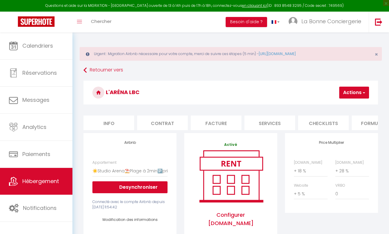
select select "10558-598399013159241690"
select select "180"
select select
select select "EUR"
select select "+ 18 %"
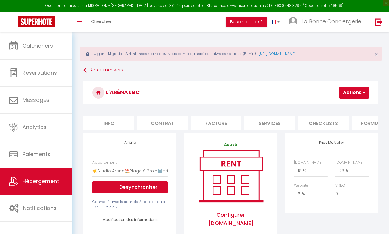
select select "+ 28 %"
select select "+ 5 %"
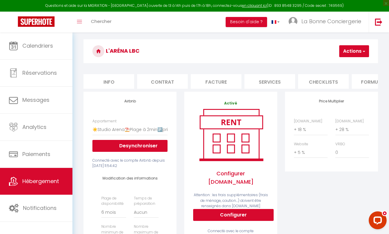
scroll to position [0, 173]
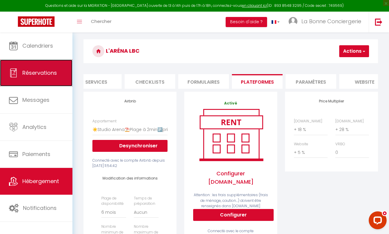
click at [33, 67] on link "Réservations" at bounding box center [36, 73] width 72 height 27
select select "not_cancelled"
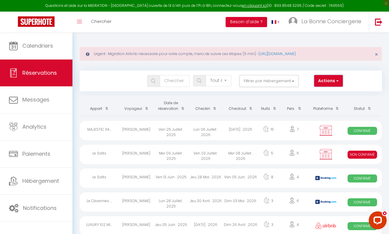
click at [324, 80] on button "Actions" at bounding box center [328, 81] width 29 height 12
click at [305, 93] on link "Nouvelle Réservation" at bounding box center [310, 94] width 64 height 8
select select
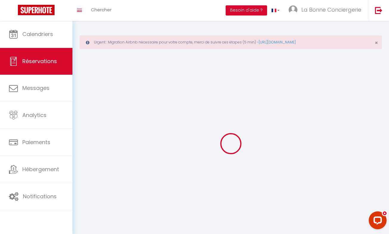
select select
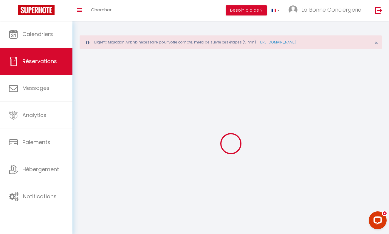
select select
checkbox input "false"
select select
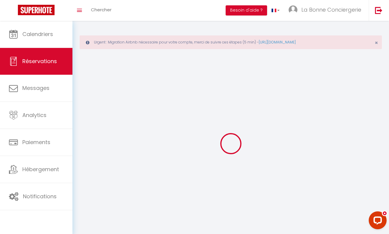
select select
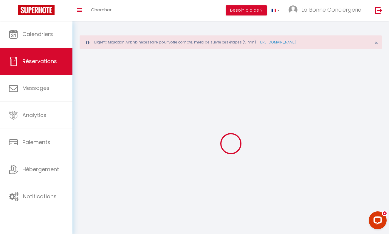
select select
checkbox input "false"
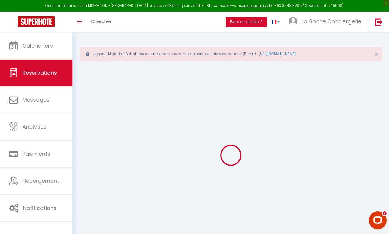
select select
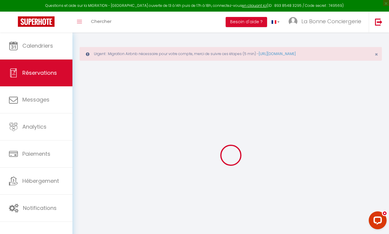
select select
checkbox input "false"
select select
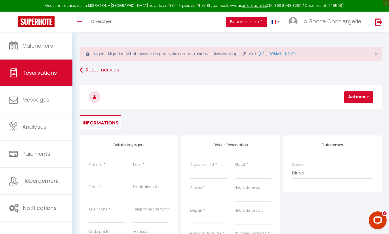
select select
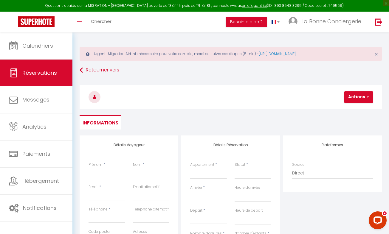
checkbox input "false"
select select
click at [116, 171] on input "Prénom" at bounding box center [106, 173] width 37 height 11
type input "O"
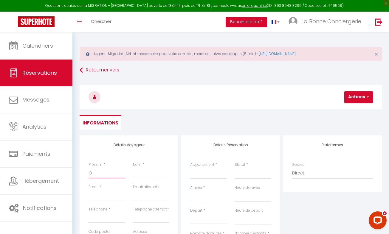
select select
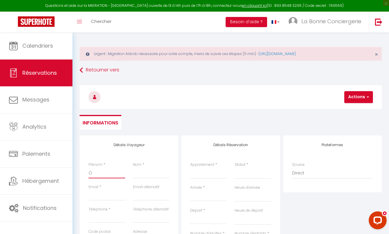
select select
checkbox input "false"
type input "OC"
select select
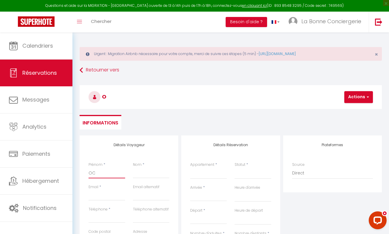
select select
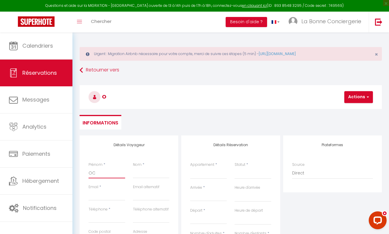
select select
checkbox input "false"
type input "OCC"
select select
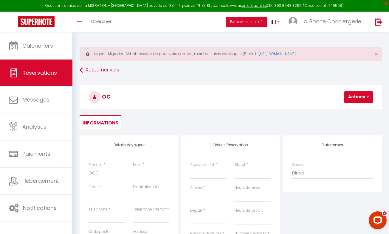
select select
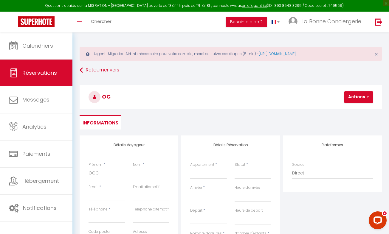
checkbox input "false"
type input "OCCU"
select select
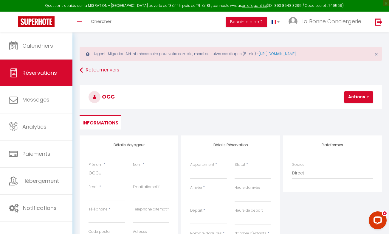
select select
checkbox input "false"
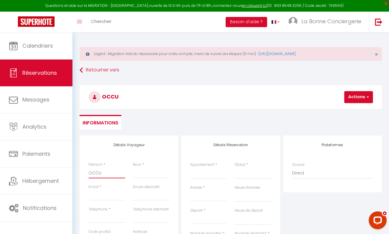
type input "OCCUPATION"
type input "PROPRIETAIRE"
type input "[EMAIL_ADDRESS][DOMAIN_NAME]"
type input "0611592243"
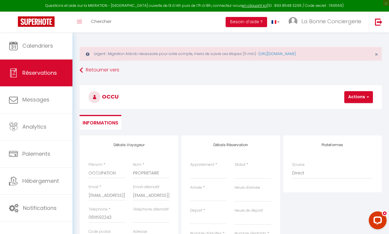
type input "34400"
type input "LA BONNE CONCIERGERIE"
type input "Lunel"
select select "FR"
select select
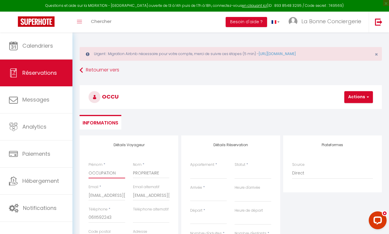
select select
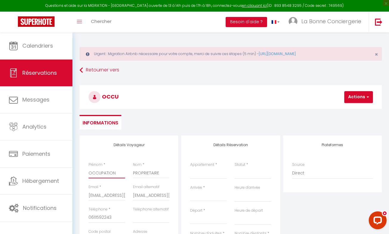
checkbox input "false"
click at [211, 175] on select "⭐Studio Vasco🅿️privé ⛱️ Proche plage Rêves de mer Carnon LBC Le Temps Suspendu …" at bounding box center [208, 173] width 37 height 11
select select "11547"
click at [190, 168] on select "⭐Studio Vasco🅿️privé ⛱️ Proche plage Rêves de mer Carnon LBC Le Temps Suspendu …" at bounding box center [208, 173] width 37 height 11
click at [241, 174] on select "Confirmé Non Confirmé [PERSON_NAME] par le voyageur No Show Request" at bounding box center [252, 173] width 37 height 11
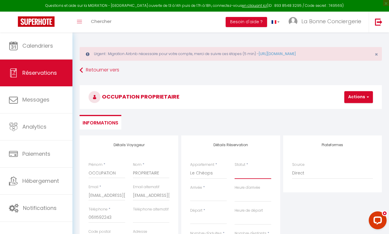
select select
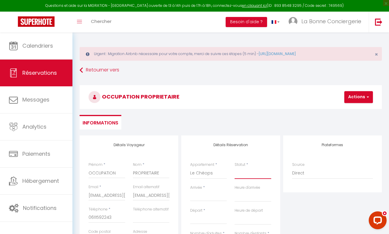
checkbox input "false"
select select
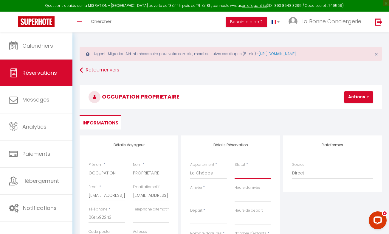
select select
checkbox input "false"
select select "1"
click at [234, 168] on select "Confirmé Non Confirmé [PERSON_NAME] par le voyageur No Show Request" at bounding box center [252, 173] width 37 height 11
click at [202, 198] on input "Arrivée" at bounding box center [208, 197] width 37 height 8
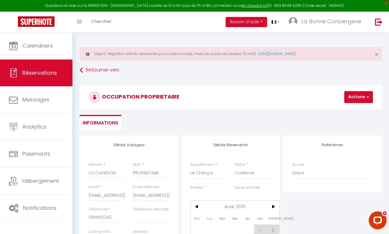
select select
checkbox input "false"
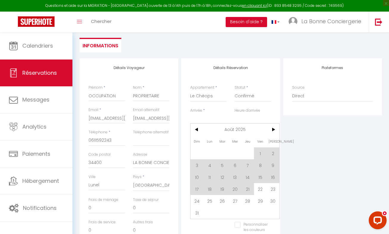
scroll to position [87, 0]
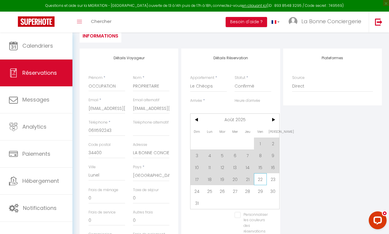
click at [260, 177] on span "22" at bounding box center [260, 179] width 13 height 12
type input "Ven 22 Août 2025"
select select
type input "Sam 23 Août 2025"
select select
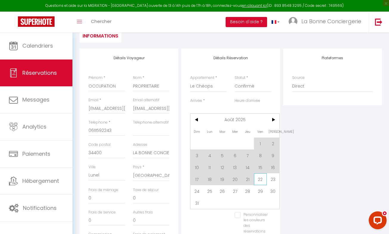
select select
checkbox input "false"
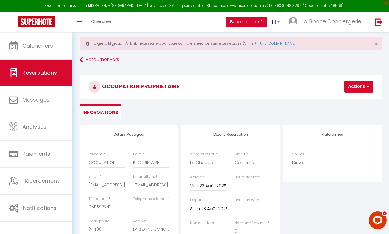
scroll to position [4, 0]
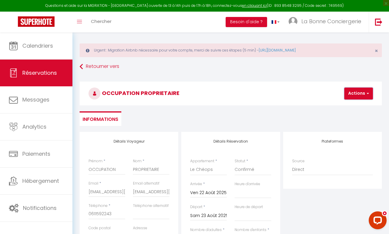
click at [351, 97] on button "Actions" at bounding box center [358, 94] width 29 height 12
click at [348, 109] on link "Enregistrer" at bounding box center [363, 107] width 47 height 8
select select
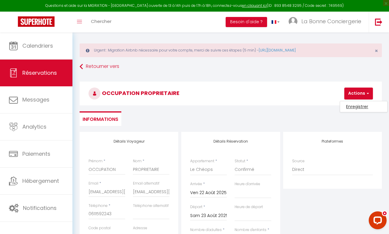
select select
checkbox input "false"
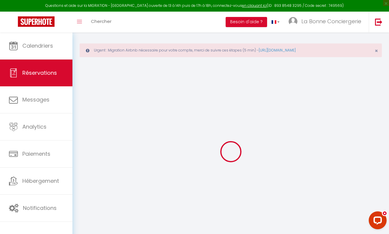
select select
checkbox input "false"
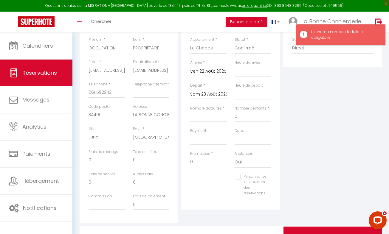
scroll to position [127, 0]
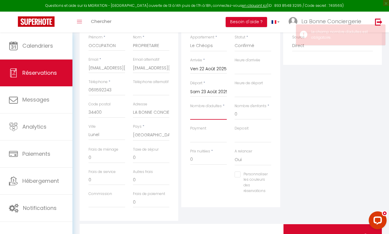
click at [214, 114] on input "Nombre d'adultes" at bounding box center [208, 114] width 37 height 11
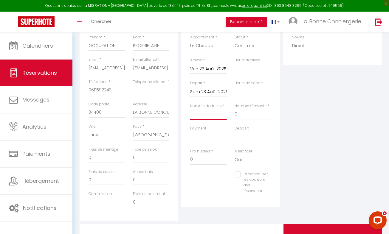
type input "2"
select select
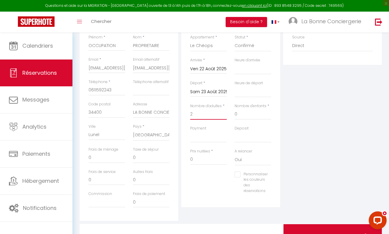
checkbox input "false"
select select
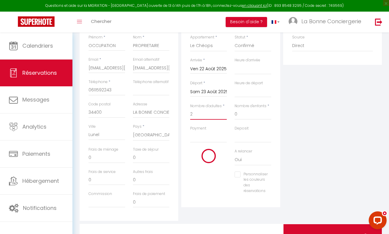
checkbox input "false"
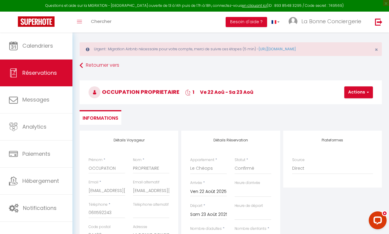
scroll to position [6, 0]
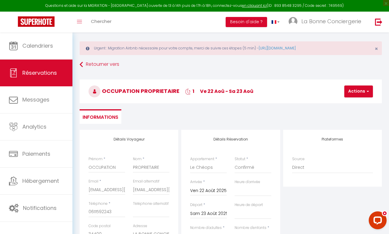
type input "2"
click at [350, 96] on button "Actions" at bounding box center [358, 91] width 29 height 12
click at [348, 104] on link "Enregistrer" at bounding box center [363, 105] width 47 height 8
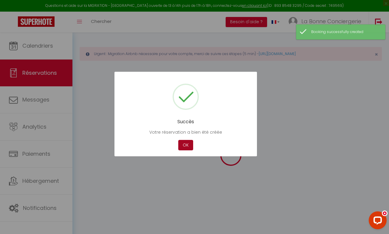
click at [188, 141] on button "OK" at bounding box center [185, 145] width 15 height 10
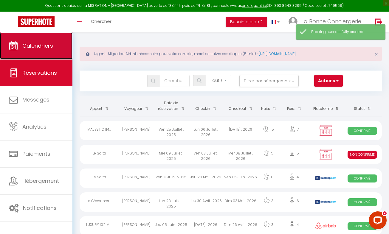
click at [42, 52] on link "Calendriers" at bounding box center [36, 45] width 72 height 27
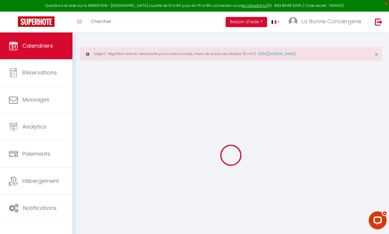
select select
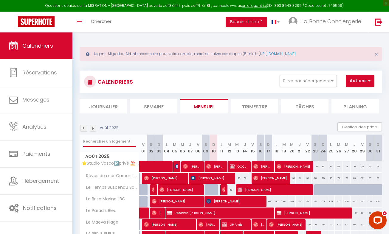
click at [111, 138] on input "text" at bounding box center [109, 141] width 53 height 11
type input "C"
select select
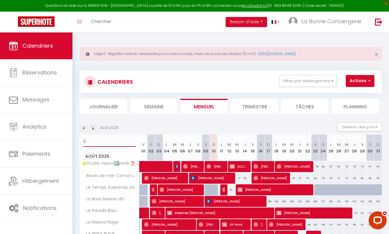
select select
type input "CHE"
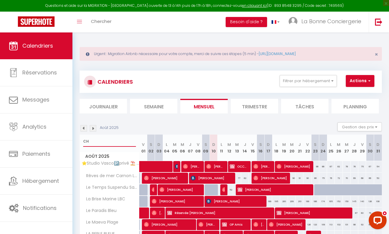
select select
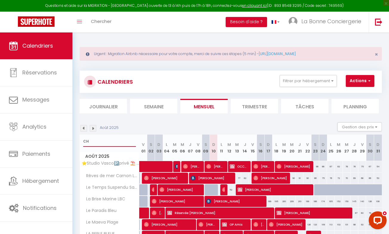
select select
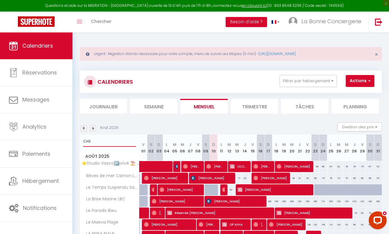
select select
type input "CHEOP"
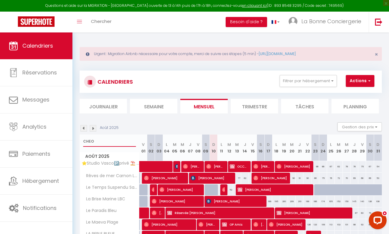
select select
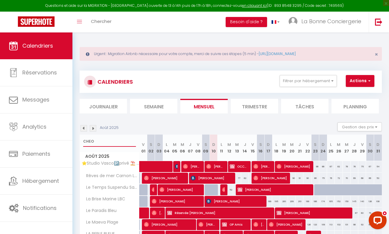
select select
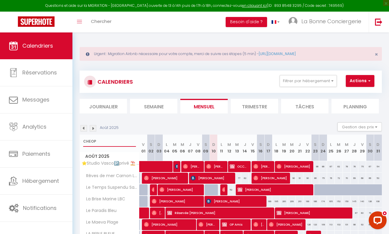
select select
type input "CHEOPS"
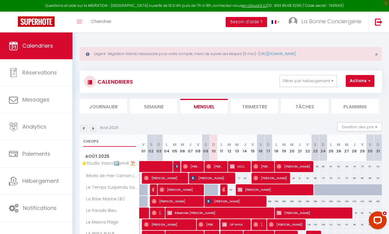
select select
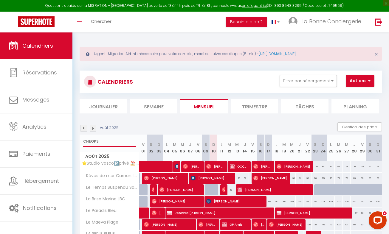
select select
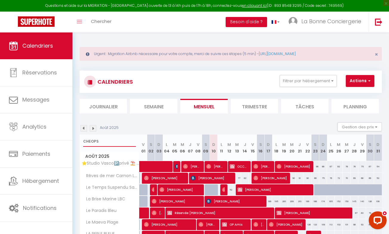
select select
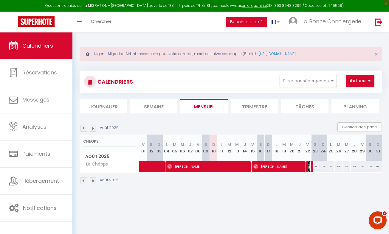
click at [308, 167] on img at bounding box center [310, 166] width 5 height 5
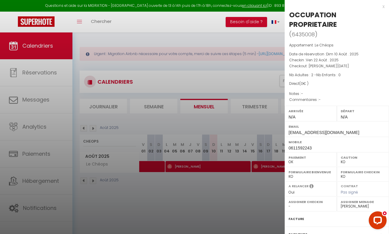
scroll to position [63, 0]
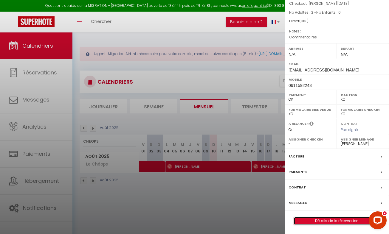
click at [336, 221] on link "Détails de la réservation" at bounding box center [337, 221] width 86 height 8
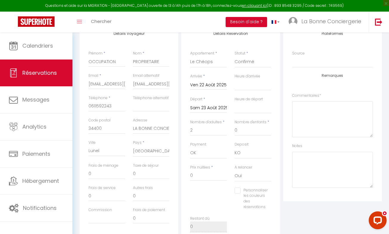
scroll to position [116, 0]
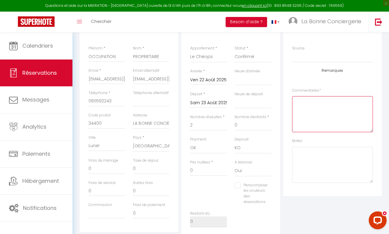
click at [311, 102] on textarea at bounding box center [332, 114] width 81 height 36
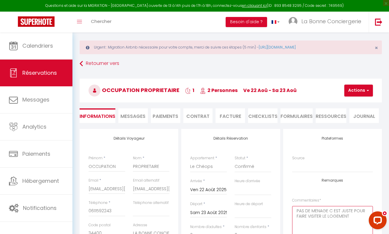
scroll to position [0, 0]
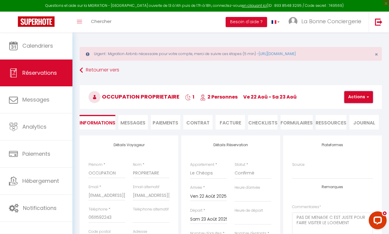
click at [352, 97] on button "Actions" at bounding box center [358, 97] width 29 height 12
click at [354, 109] on link "Enregistrer" at bounding box center [363, 110] width 47 height 8
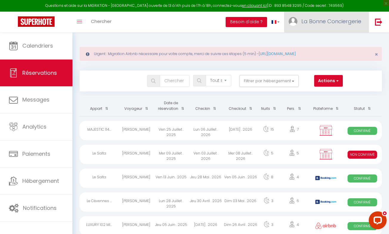
click at [331, 24] on span "La Bonne Conciergerie" at bounding box center [331, 21] width 60 height 7
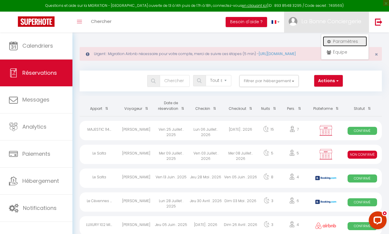
click at [333, 39] on link "Paramètres" at bounding box center [345, 41] width 44 height 10
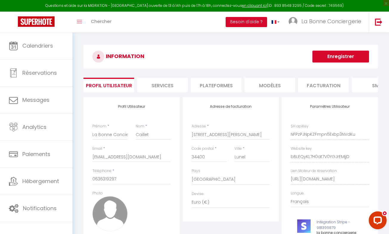
click at [208, 87] on li "Plateformes" at bounding box center [216, 85] width 51 height 15
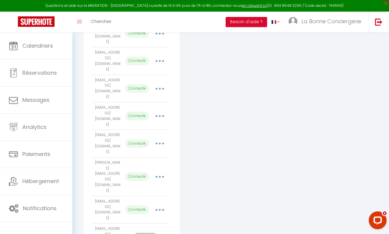
scroll to position [175, 0]
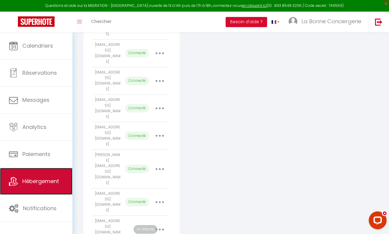
click at [48, 173] on link "Hébergement" at bounding box center [36, 181] width 72 height 27
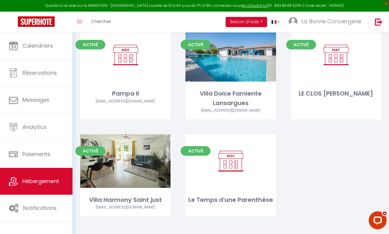
scroll to position [2990, 0]
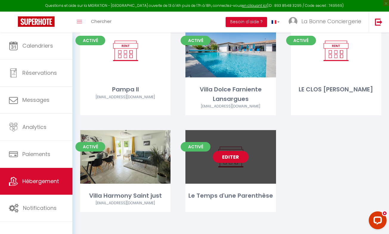
click at [233, 158] on link "Editer" at bounding box center [231, 157] width 36 height 12
click at [233, 153] on link "Editer" at bounding box center [231, 157] width 36 height 12
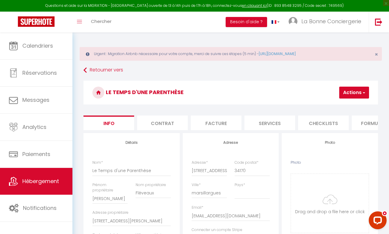
click at [163, 119] on li "Contrat" at bounding box center [162, 123] width 51 height 15
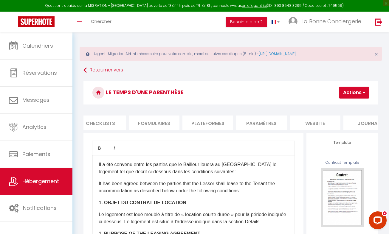
scroll to position [0, 242]
click at [193, 124] on li "Plateformes" at bounding box center [188, 123] width 51 height 15
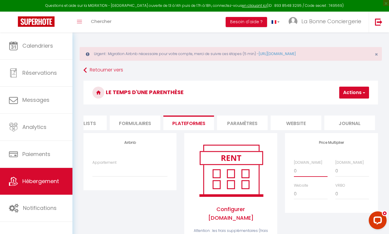
click at [309, 177] on select "0 + 1 % + 2 % + 3 % + 4 % + 5 % + 6 % + 7 % + 8 % + 9 %" at bounding box center [311, 170] width 34 height 11
click at [294, 170] on select "0 + 1 % + 2 % + 3 % + 4 % + 5 % + 6 % + 7 % + 8 % + 9 %" at bounding box center [311, 170] width 34 height 11
click at [299, 200] on select "0 + 1 % + 2 % + 3 % + 4 % + 5 % + 6 % + 7 % + 8 % + 9 %" at bounding box center [311, 193] width 34 height 11
click at [294, 193] on select "0 + 1 % + 2 % + 3 % + 4 % + 5 % + 6 % + 7 % + 8 % + 9 %" at bounding box center [311, 193] width 34 height 11
click at [346, 177] on select "0 + 1 % + 2 % + 3 % + 4 % + 5 % + 6 % + 7 % + 8 % + 9 %" at bounding box center [352, 170] width 34 height 11
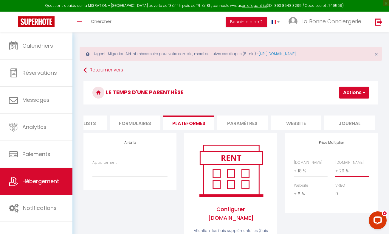
click at [335, 170] on select "0 + 1 % + 2 % + 3 % + 4 % + 5 % + 6 % + 7 % + 8 % + 9 %" at bounding box center [352, 170] width 34 height 11
click at [350, 91] on button "Actions" at bounding box center [354, 93] width 30 height 12
click at [124, 177] on select "Le Murmure du Palmier * Plage * Clim * Parking * - [EMAIL_ADDRESS][DOMAIN_NAME]…" at bounding box center [129, 170] width 75 height 11
click at [92, 170] on select "Le Murmure du Palmier * Plage * Clim * Parking * - [EMAIL_ADDRESS][DOMAIN_NAME]…" at bounding box center [129, 170] width 75 height 11
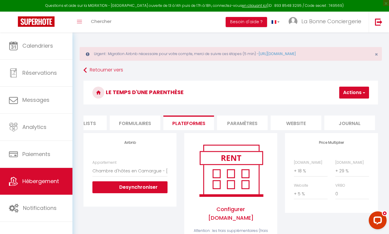
click at [353, 94] on button "Actions" at bounding box center [354, 93] width 30 height 12
click at [344, 105] on link "Enregistrer" at bounding box center [344, 106] width 47 height 8
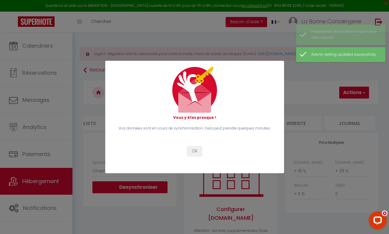
scroll to position [0, 237]
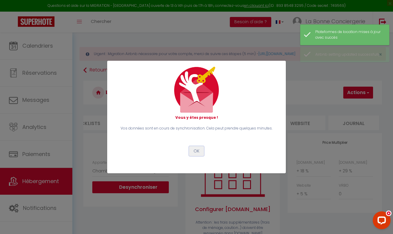
click at [199, 149] on button "OK" at bounding box center [196, 151] width 15 height 10
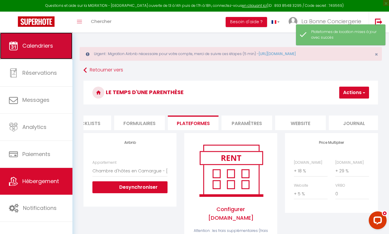
click at [22, 48] on link "Calendriers" at bounding box center [36, 45] width 72 height 27
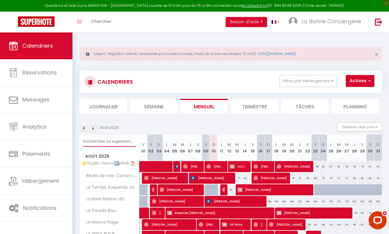
click at [93, 143] on input "text" at bounding box center [109, 141] width 53 height 11
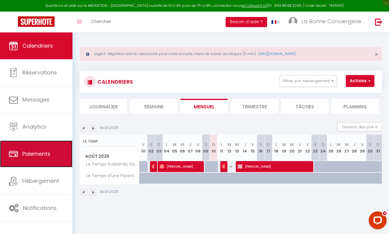
click at [37, 166] on link "Paiements" at bounding box center [36, 154] width 72 height 27
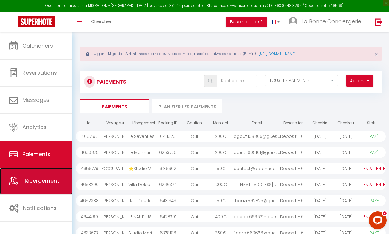
click at [41, 174] on link "Hébergement" at bounding box center [36, 181] width 72 height 27
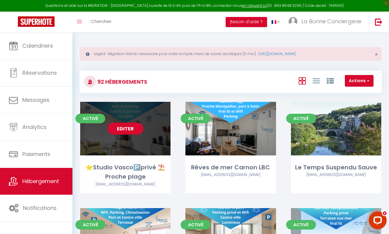
click at [120, 127] on link "Editer" at bounding box center [126, 129] width 36 height 12
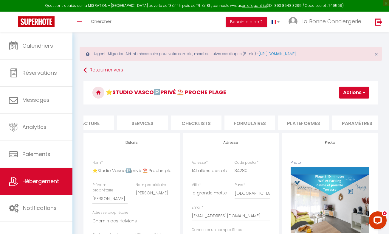
scroll to position [0, 148]
click at [282, 125] on li "Plateformes" at bounding box center [282, 123] width 51 height 15
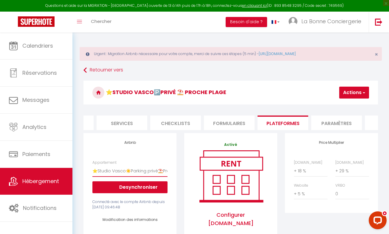
click at [162, 177] on select "Chambre d'hôtes en Camargue - [EMAIL_ADDRESS][DOMAIN_NAME] Le Murmure du Palmie…" at bounding box center [129, 170] width 75 height 11
drag, startPoint x: 162, startPoint y: 177, endPoint x: 380, endPoint y: 90, distance: 234.4
click at [162, 177] on select "Chambre d'hôtes en Camargue - [EMAIL_ADDRESS][DOMAIN_NAME] Le Murmure du Palmie…" at bounding box center [129, 170] width 75 height 11
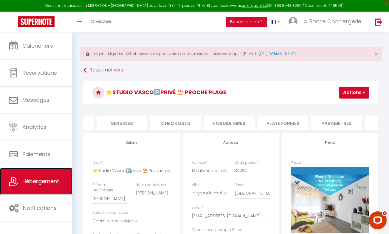
click at [64, 188] on link "Hébergement" at bounding box center [36, 181] width 72 height 27
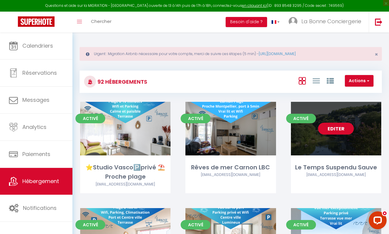
click at [334, 128] on link "Editer" at bounding box center [336, 129] width 36 height 12
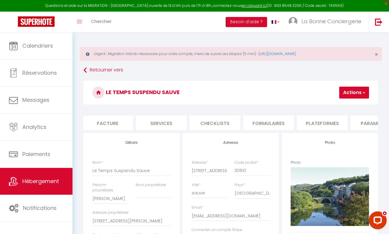
scroll to position [0, 149]
click at [273, 118] on li "Plateformes" at bounding box center [281, 123] width 51 height 15
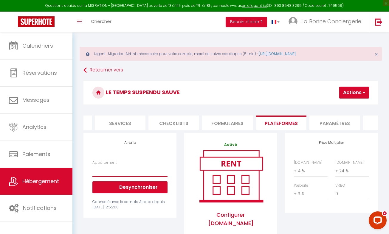
click at [126, 177] on select "Chambre d'hôtes en Camargue - [EMAIL_ADDRESS][DOMAIN_NAME] Le Murmure du Palmie…" at bounding box center [129, 170] width 75 height 11
drag, startPoint x: 137, startPoint y: 215, endPoint x: 127, endPoint y: 186, distance: 30.9
click at [137, 215] on div "Airbnb Appartement Chambre d'hôtes en Camargue - [EMAIL_ADDRESS][DOMAIN_NAME] L…" at bounding box center [129, 175] width 93 height 85
click at [113, 177] on select "Chambre d'hôtes en Camargue - [EMAIL_ADDRESS][DOMAIN_NAME] Le Murmure du Palmie…" at bounding box center [129, 170] width 75 height 11
drag, startPoint x: 302, startPoint y: 40, endPoint x: 339, endPoint y: 143, distance: 109.9
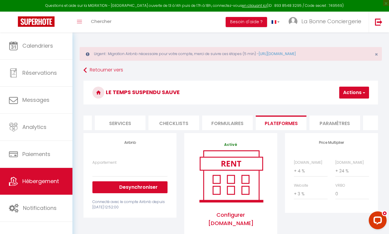
click at [302, 40] on div "Urgent : Migration Airbnb nécessaire pour votre compte, merci de suivre ces éta…" at bounding box center [230, 228] width 316 height 393
click at [305, 177] on select "0 + 1 % + 2 % + 3 % + 4 % + 5 % + 6 % + 7 % + 8 % + 9 %" at bounding box center [311, 170] width 34 height 11
click at [294, 170] on select "0 + 1 % + 2 % + 3 % + 4 % + 5 % + 6 % + 7 % + 8 % + 9 %" at bounding box center [311, 170] width 34 height 11
click at [348, 93] on button "Actions" at bounding box center [354, 93] width 30 height 12
click at [342, 105] on link "Enregistrer" at bounding box center [344, 106] width 47 height 8
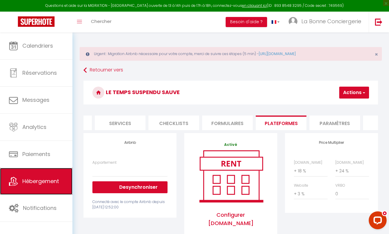
click at [37, 183] on span "Hébergement" at bounding box center [40, 180] width 37 height 7
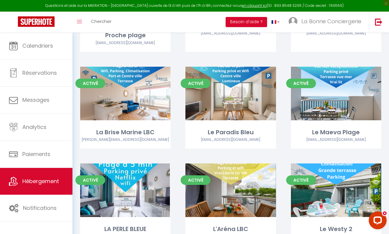
scroll to position [146, 0]
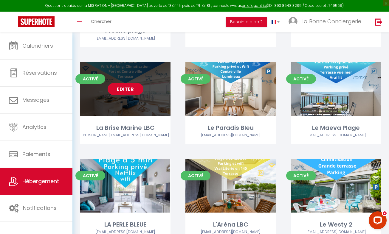
click at [114, 89] on link "Editer" at bounding box center [126, 89] width 36 height 12
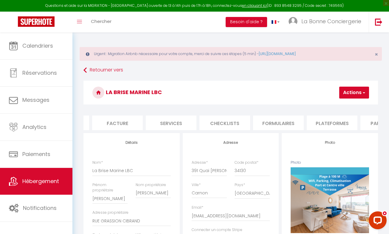
scroll to position [0, 100]
click at [317, 122] on li "Plateformes" at bounding box center [330, 123] width 51 height 15
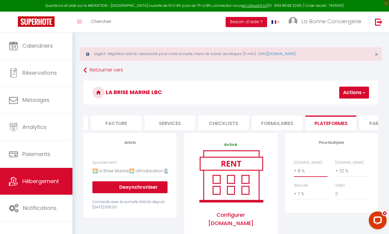
click at [305, 175] on select "0 + 1 % + 2 % + 3 % + 4 % + 5 % + 6 % + 7 % + 8 % + 9 %" at bounding box center [311, 170] width 34 height 11
click at [294, 170] on select "0 + 1 % + 2 % + 3 % + 4 % + 5 % + 6 % + 7 % + 8 % + 9 %" at bounding box center [311, 170] width 34 height 11
click at [347, 176] on select "0 + 1 % + 2 % + 3 % + 4 % + 5 % + 6 % + 7 % + 8 % + 9 %" at bounding box center [352, 170] width 34 height 11
click at [335, 170] on select "0 + 1 % + 2 % + 3 % + 4 % + 5 % + 6 % + 7 % + 8 % + 9 %" at bounding box center [352, 170] width 34 height 11
click at [356, 96] on button "Actions" at bounding box center [354, 93] width 30 height 12
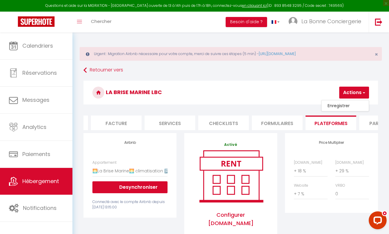
click at [341, 106] on link "Enregistrer" at bounding box center [344, 106] width 47 height 8
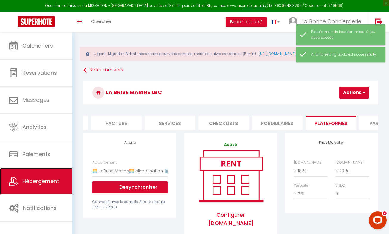
click at [49, 179] on span "Hébergement" at bounding box center [40, 180] width 37 height 7
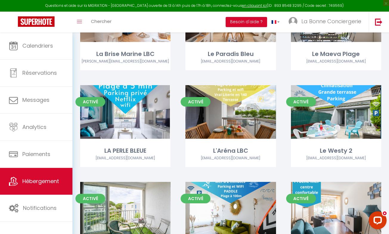
scroll to position [229, 0]
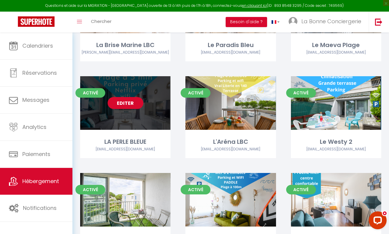
click at [128, 106] on link "Editer" at bounding box center [126, 103] width 36 height 12
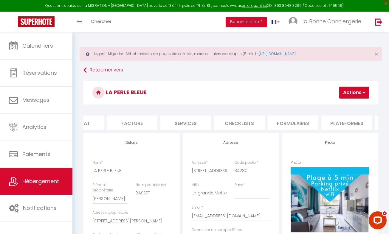
scroll to position [0, 85]
click at [339, 124] on li "Plateformes" at bounding box center [345, 123] width 51 height 15
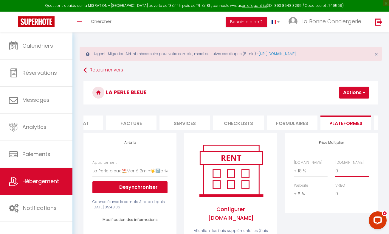
click at [341, 177] on select "0 + 1 % + 2 % + 3 % + 4 % + 5 % + 6 % + 7 % + 8 % + 9 %" at bounding box center [352, 170] width 34 height 11
click at [335, 170] on select "0 + 1 % + 2 % + 3 % + 4 % + 5 % + 6 % + 7 % + 8 % + 9 %" at bounding box center [352, 170] width 34 height 11
click at [355, 92] on button "Actions" at bounding box center [354, 93] width 30 height 12
click at [350, 94] on button "Actions" at bounding box center [354, 93] width 30 height 12
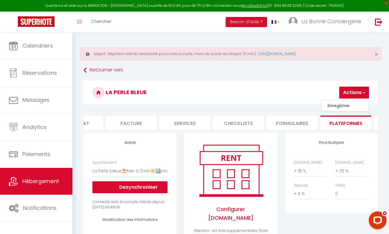
click at [345, 103] on link "Enregistrer" at bounding box center [344, 106] width 47 height 8
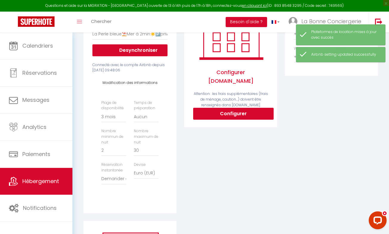
scroll to position [143, 0]
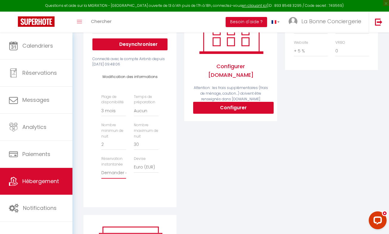
click at [117, 176] on select "Activée Demander des évaluations positives" at bounding box center [113, 172] width 25 height 11
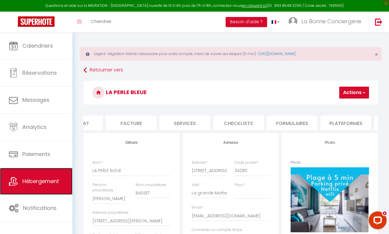
click at [42, 180] on span "Hébergement" at bounding box center [40, 180] width 37 height 7
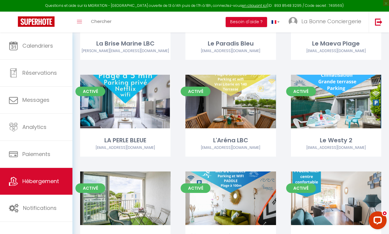
scroll to position [235, 0]
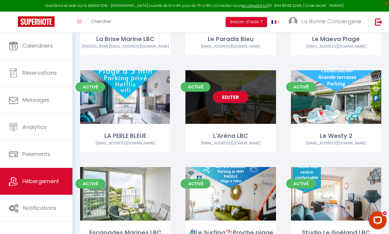
click at [223, 98] on link "Editer" at bounding box center [231, 97] width 36 height 12
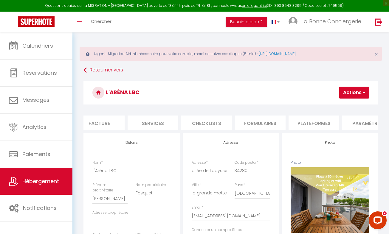
scroll to position [0, 123]
click at [299, 121] on li "Plateformes" at bounding box center [307, 123] width 51 height 15
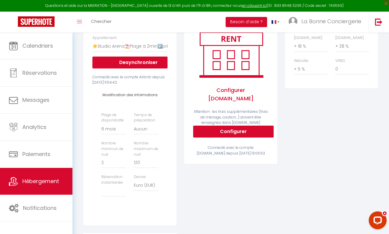
scroll to position [126, 0]
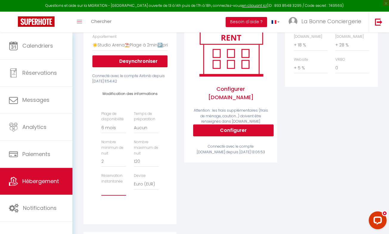
click at [108, 192] on select "Activée Demander des évaluations positives" at bounding box center [113, 189] width 25 height 11
click at [101, 189] on select "Activée Demander des évaluations positives" at bounding box center [113, 189] width 25 height 11
click at [105, 131] on select "Date indisponible par [PERSON_NAME] 1 mois 3 mois 6 mois 9 mois 12 mois 24 mois" at bounding box center [113, 127] width 25 height 11
click at [101, 127] on select "Date indisponible par [PERSON_NAME] 1 mois 3 mois 6 mois 9 mois 12 mois 24 mois" at bounding box center [113, 127] width 25 height 11
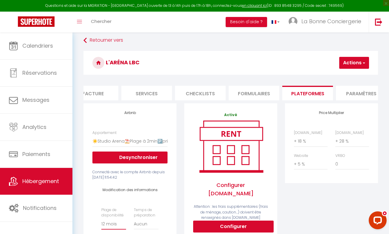
scroll to position [0, 0]
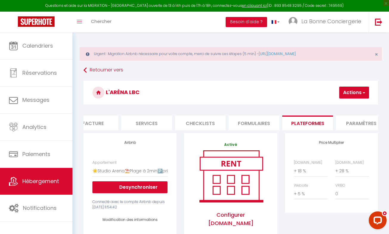
click at [342, 90] on button "Actions" at bounding box center [354, 93] width 30 height 12
click at [335, 107] on link "Enregistrer" at bounding box center [344, 106] width 47 height 8
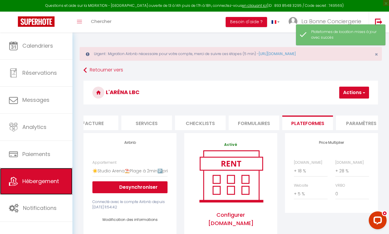
click at [47, 182] on span "Hébergement" at bounding box center [40, 180] width 37 height 7
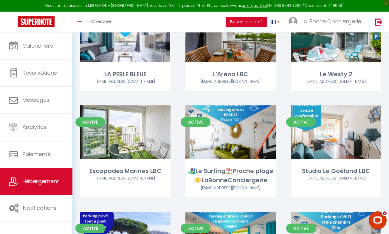
scroll to position [240, 0]
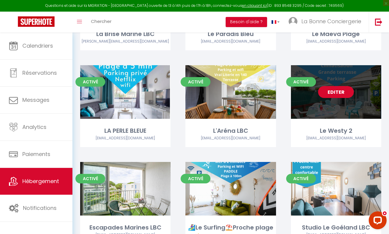
click at [337, 89] on link "Editer" at bounding box center [336, 92] width 36 height 12
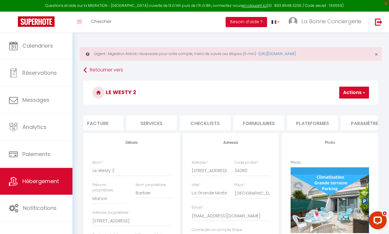
scroll to position [0, 130]
click at [292, 120] on li "Plateformes" at bounding box center [300, 123] width 51 height 15
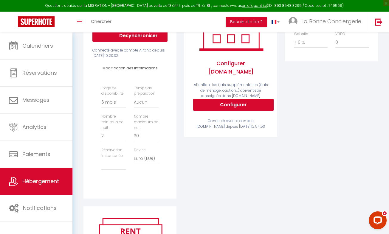
scroll to position [152, 0]
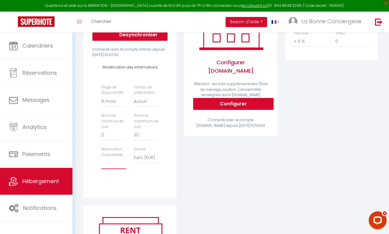
click at [111, 169] on select "Activée Demander des évaluations positives" at bounding box center [113, 163] width 25 height 11
click at [101, 162] on select "Activée Demander des évaluations positives" at bounding box center [113, 163] width 25 height 11
click at [111, 105] on select "Date indisponible par [PERSON_NAME] 1 mois 3 mois 6 mois 9 mois 12 mois 24 mois" at bounding box center [113, 101] width 25 height 11
click at [101, 100] on select "Date indisponible par [PERSON_NAME] 1 mois 3 mois 6 mois 9 mois 12 mois 24 mois" at bounding box center [113, 101] width 25 height 11
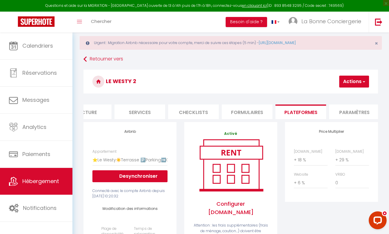
scroll to position [6, 0]
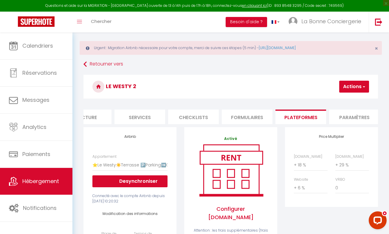
click at [346, 89] on button "Actions" at bounding box center [354, 87] width 30 height 12
click at [343, 98] on link "Enregistrer" at bounding box center [344, 100] width 47 height 8
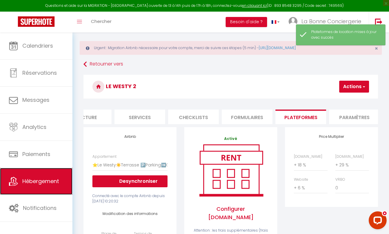
click at [38, 181] on span "Hébergement" at bounding box center [40, 180] width 37 height 7
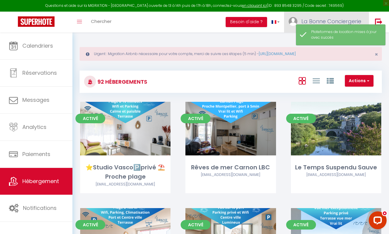
click at [324, 20] on span "La Bonne Conciergerie" at bounding box center [331, 21] width 60 height 7
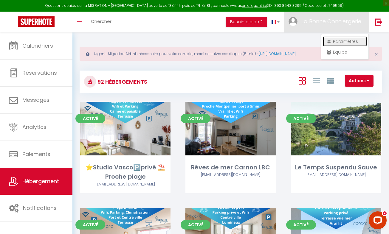
click at [332, 44] on link "Paramètres" at bounding box center [345, 41] width 44 height 10
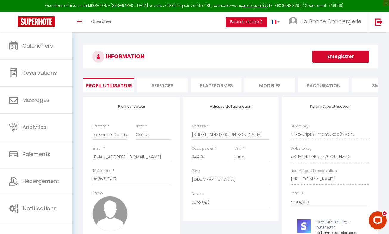
click at [214, 88] on li "Plateformes" at bounding box center [216, 85] width 51 height 15
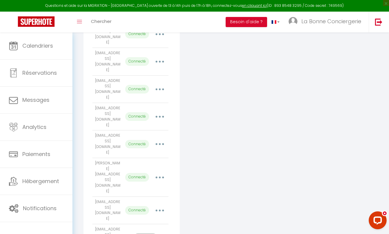
scroll to position [49, 0]
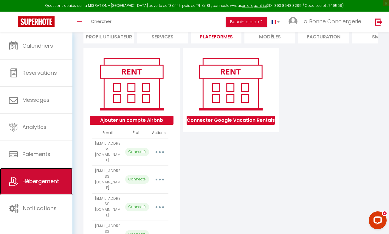
click at [50, 172] on link "Hébergement" at bounding box center [36, 181] width 72 height 27
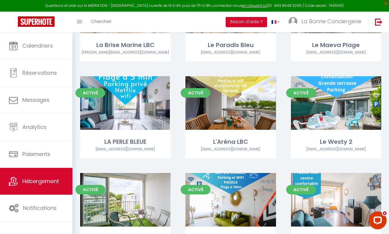
scroll to position [67, 0]
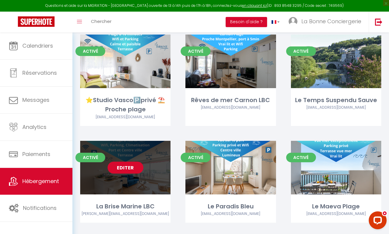
click at [122, 167] on link "Editer" at bounding box center [126, 168] width 36 height 12
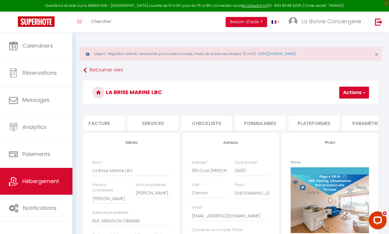
scroll to position [0, 119]
click at [314, 127] on li "Plateformes" at bounding box center [311, 123] width 51 height 15
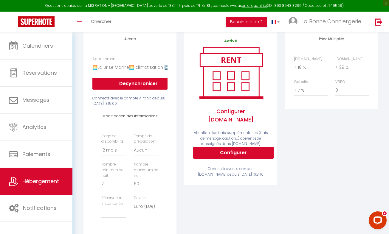
scroll to position [117, 0]
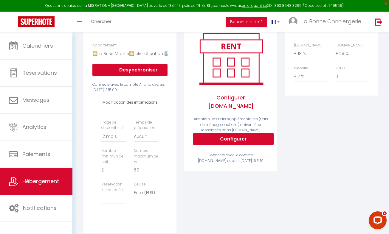
click at [110, 200] on select "Activée Demander des évaluations positives" at bounding box center [113, 198] width 25 height 11
click at [101, 197] on select "Activée Demander des évaluations positives" at bounding box center [113, 198] width 25 height 11
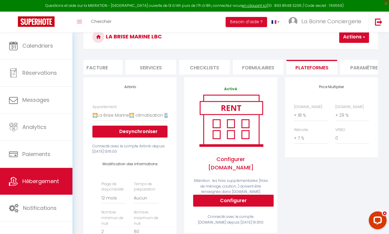
scroll to position [0, 0]
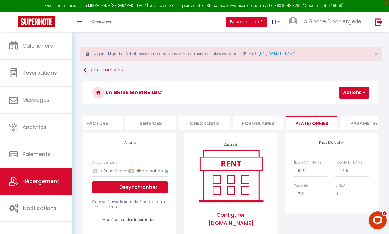
click at [352, 94] on button "Actions" at bounding box center [354, 93] width 30 height 12
click at [341, 103] on link "Enregistrer" at bounding box center [344, 106] width 47 height 8
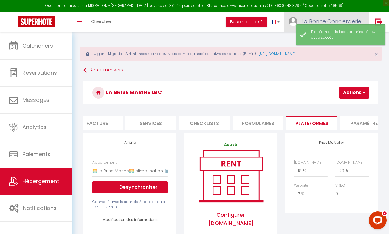
click at [323, 22] on span "La Bonne Conciergerie" at bounding box center [331, 21] width 60 height 7
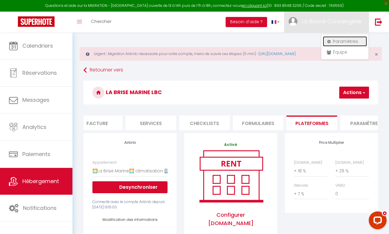
click at [333, 43] on link "Paramètres" at bounding box center [345, 41] width 44 height 10
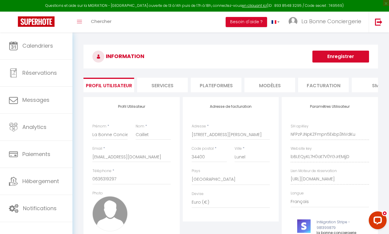
click at [222, 86] on li "Plateformes" at bounding box center [216, 85] width 51 height 15
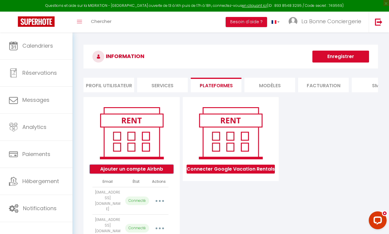
click at [151, 174] on button "Ajouter un compte Airbnb" at bounding box center [132, 169] width 84 height 9
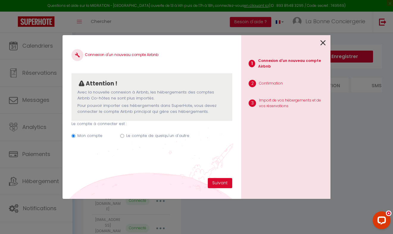
click at [146, 138] on label "Le compte de quelqu'un d'autre" at bounding box center [157, 136] width 63 height 6
click at [124, 138] on input "Le compte de quelqu'un d'autre" at bounding box center [122, 136] width 4 height 4
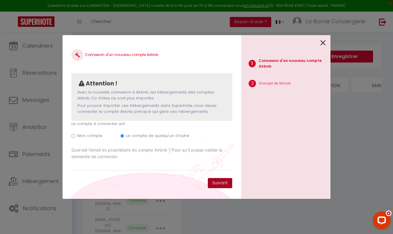
click at [211, 184] on button "Suivant" at bounding box center [220, 183] width 24 height 10
click at [102, 167] on input "Email connexion Airbnb" at bounding box center [151, 165] width 161 height 11
click at [212, 183] on button "Suivant" at bounding box center [220, 183] width 24 height 10
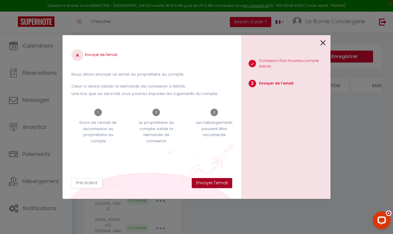
click at [212, 183] on button "Envoyer l'email" at bounding box center [212, 183] width 41 height 10
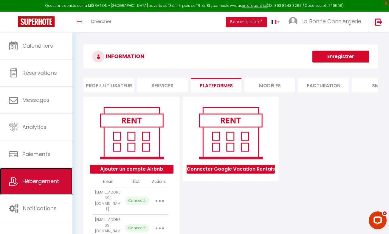
click at [23, 180] on span "Hébergement" at bounding box center [40, 180] width 37 height 7
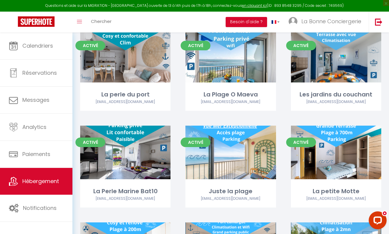
scroll to position [735, 0]
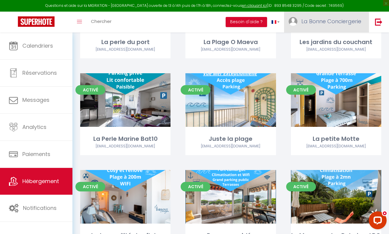
click at [345, 21] on span "La Bonne Conciergerie" at bounding box center [331, 21] width 60 height 7
click at [340, 38] on link "Paramètres" at bounding box center [345, 41] width 44 height 10
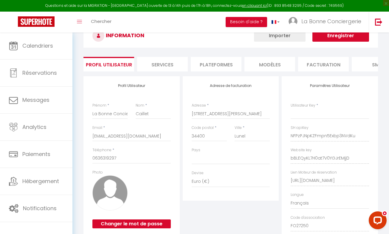
scroll to position [74, 0]
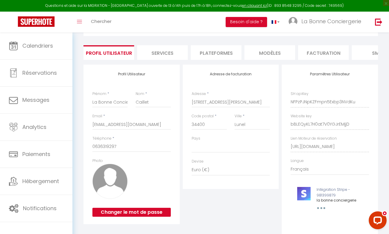
scroll to position [0, 0]
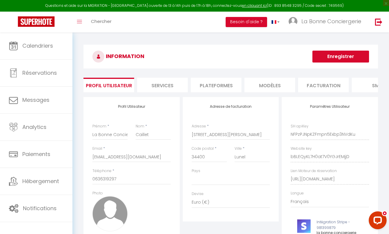
click at [206, 89] on li "Plateformes" at bounding box center [216, 85] width 51 height 15
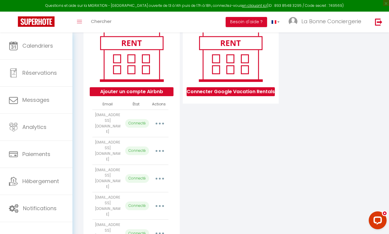
scroll to position [65, 0]
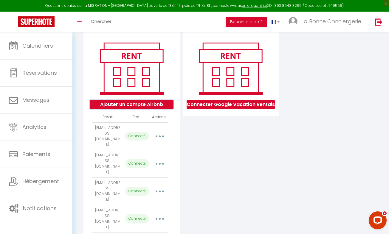
click at [147, 109] on button "Ajouter un compte Airbnb" at bounding box center [132, 104] width 84 height 9
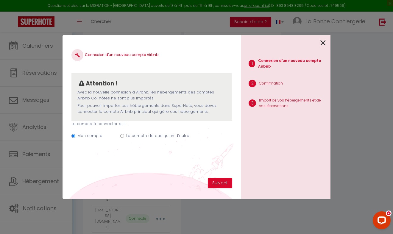
click at [144, 135] on label "Le compte de quelqu'un d'autre" at bounding box center [157, 136] width 63 height 6
click at [124, 135] on input "Le compte de quelqu'un d'autre" at bounding box center [122, 136] width 4 height 4
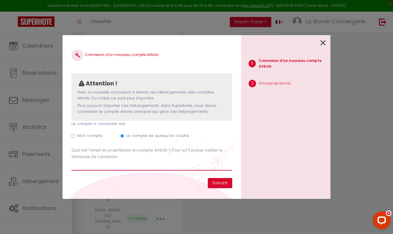
click at [133, 163] on input "Email connexion Airbnb" at bounding box center [151, 165] width 161 height 11
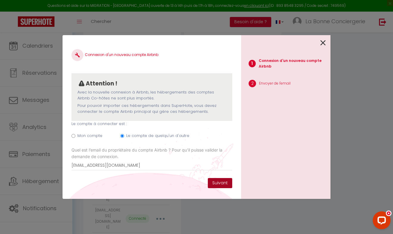
click at [212, 183] on button "Suivant" at bounding box center [220, 183] width 24 height 10
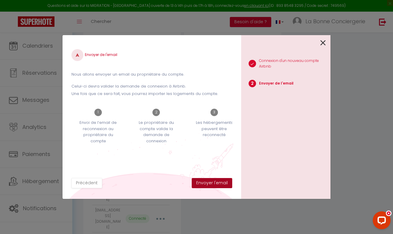
click at [207, 183] on button "Envoyer l'email" at bounding box center [212, 183] width 41 height 10
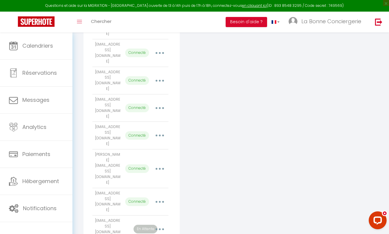
scroll to position [174, 0]
drag, startPoint x: 388, startPoint y: 163, endPoint x: 397, endPoint y: 221, distance: 58.4
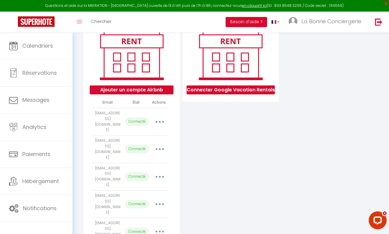
scroll to position [91, 0]
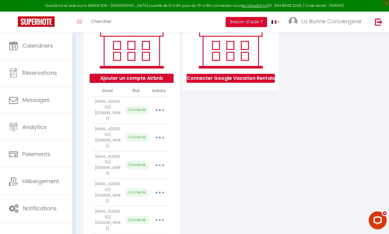
click at [110, 83] on button "Ajouter un compte Airbnb" at bounding box center [132, 78] width 84 height 9
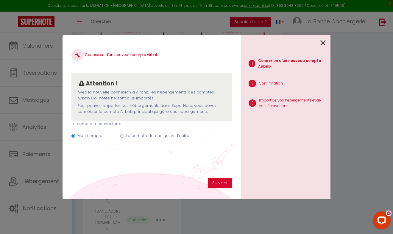
click at [140, 137] on label "Le compte de quelqu'un d'autre" at bounding box center [157, 136] width 63 height 6
click at [124, 137] on input "Le compte de quelqu'un d'autre" at bounding box center [122, 136] width 4 height 4
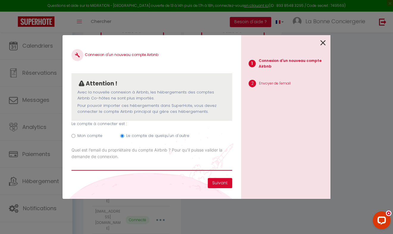
click at [122, 168] on input "Email connexion Airbnb" at bounding box center [151, 165] width 161 height 11
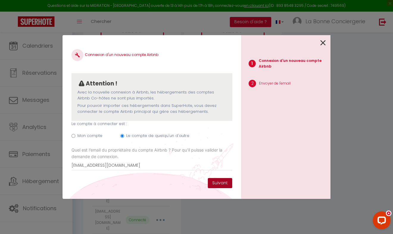
click at [213, 184] on button "Suivant" at bounding box center [220, 183] width 24 height 10
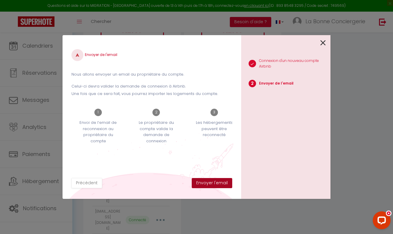
click at [213, 184] on button "Envoyer l'email" at bounding box center [212, 183] width 41 height 10
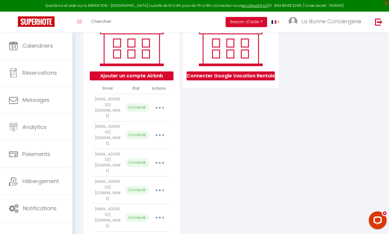
scroll to position [88, 0]
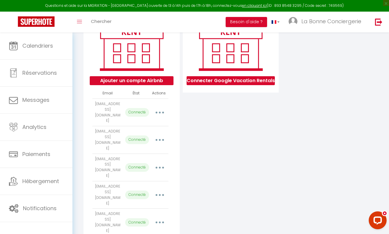
click at [133, 85] on button "Ajouter un compte Airbnb" at bounding box center [132, 80] width 84 height 9
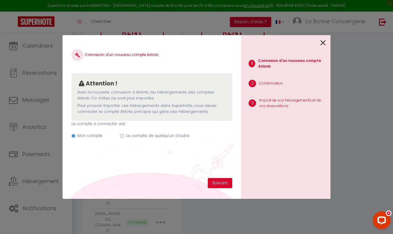
click at [149, 135] on label "Le compte de quelqu'un d'autre" at bounding box center [157, 136] width 63 height 6
click at [124, 135] on input "Le compte de quelqu'un d'autre" at bounding box center [122, 136] width 4 height 4
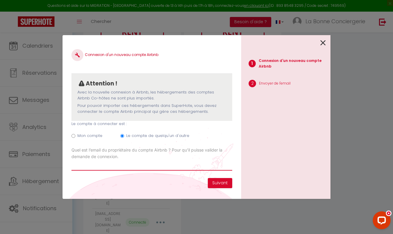
click at [126, 162] on input "Email connexion Airbnb" at bounding box center [151, 165] width 161 height 11
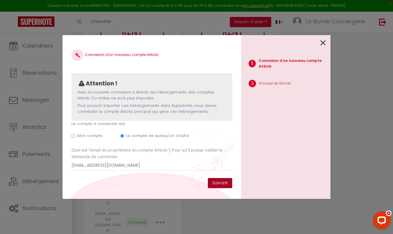
click at [217, 183] on button "Suivant" at bounding box center [220, 183] width 24 height 10
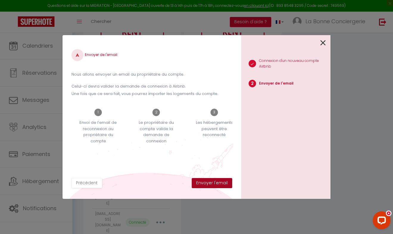
click at [217, 183] on button "Envoyer l'email" at bounding box center [212, 183] width 41 height 10
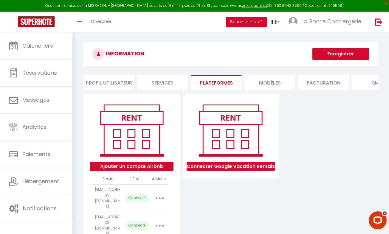
scroll to position [0, 0]
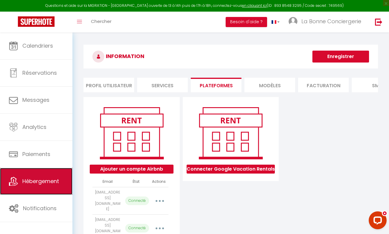
click at [52, 179] on span "Hébergement" at bounding box center [40, 180] width 37 height 7
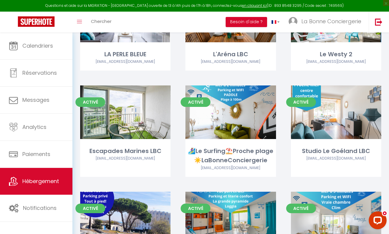
scroll to position [371, 0]
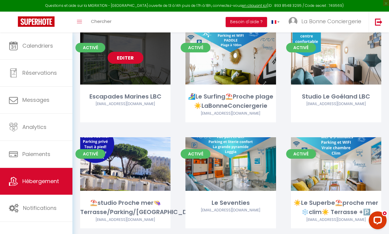
click at [126, 54] on link "Editer" at bounding box center [126, 58] width 36 height 12
click at [126, 60] on link "Editer" at bounding box center [126, 58] width 36 height 12
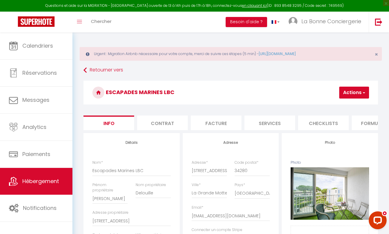
click at [365, 123] on li "Formulaires" at bounding box center [376, 123] width 51 height 15
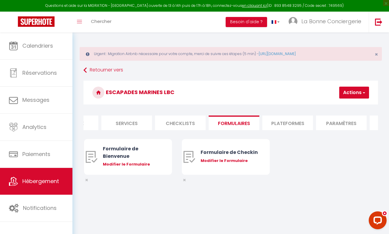
scroll to position [0, 146]
click at [278, 127] on li "Plateformes" at bounding box center [284, 123] width 51 height 15
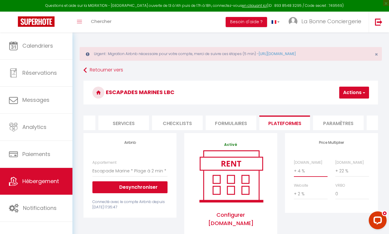
click at [309, 175] on select "0 + 1 % + 2 % + 3 % + 4 % + 5 % + 6 % + 7 % + 8 % + 9 %" at bounding box center [311, 170] width 34 height 11
click at [294, 170] on select "0 + 1 % + 2 % + 3 % + 4 % + 5 % + 6 % + 7 % + 8 % + 9 %" at bounding box center [311, 170] width 34 height 11
click at [351, 175] on select "0 + 1 % + 2 % + 3 % + 4 % + 5 % + 6 % + 7 % + 8 % + 9 %" at bounding box center [352, 170] width 34 height 11
click at [335, 170] on select "0 + 1 % + 2 % + 3 % + 4 % + 5 % + 6 % + 7 % + 8 % + 9 %" at bounding box center [352, 170] width 34 height 11
click at [352, 93] on button "Actions" at bounding box center [354, 93] width 30 height 12
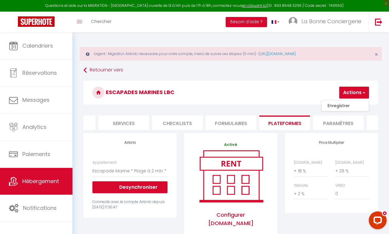
click at [345, 93] on button "Actions" at bounding box center [354, 93] width 30 height 12
click at [339, 106] on link "Enregistrer" at bounding box center [344, 106] width 47 height 8
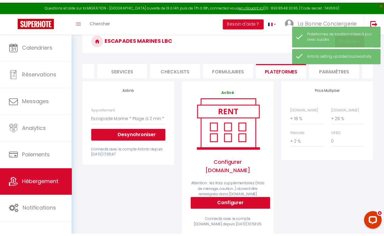
scroll to position [54, 0]
